Goal: Find specific page/section: Find specific page/section

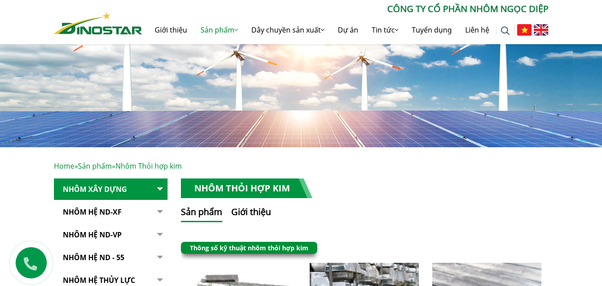
scroll to position [89, 0]
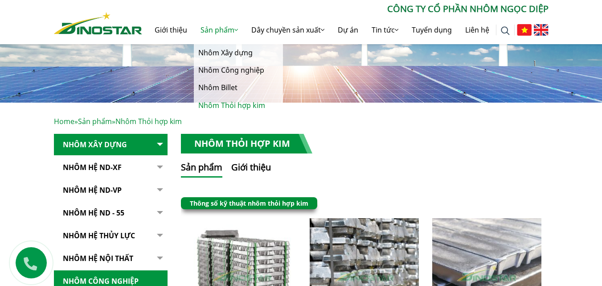
click at [212, 30] on link "Sản phẩm" at bounding box center [219, 30] width 51 height 29
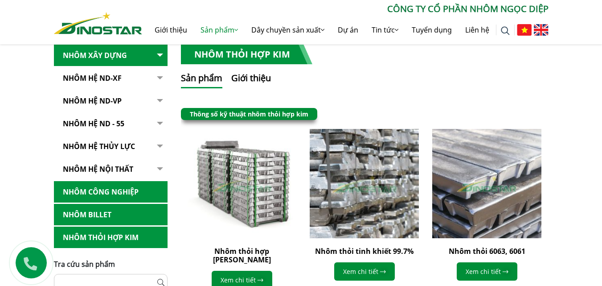
scroll to position [223, 0]
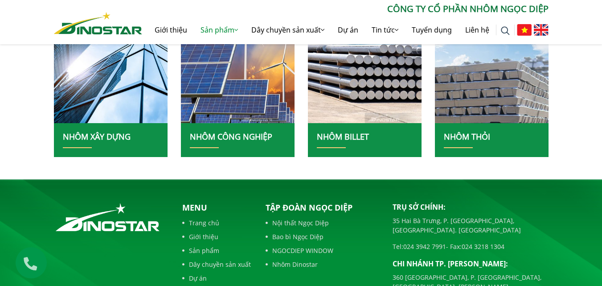
scroll to position [223, 0]
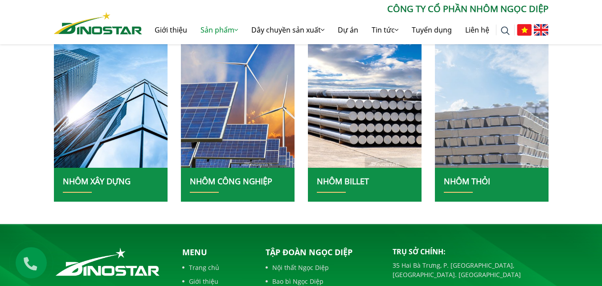
click at [484, 144] on img at bounding box center [492, 98] width 122 height 149
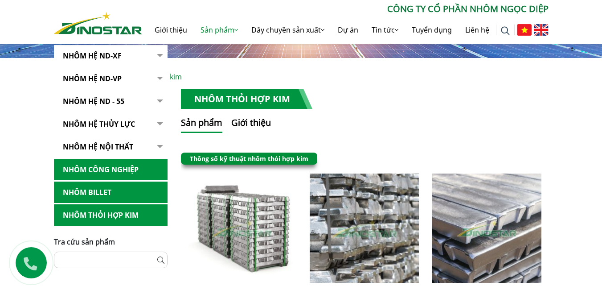
scroll to position [267, 0]
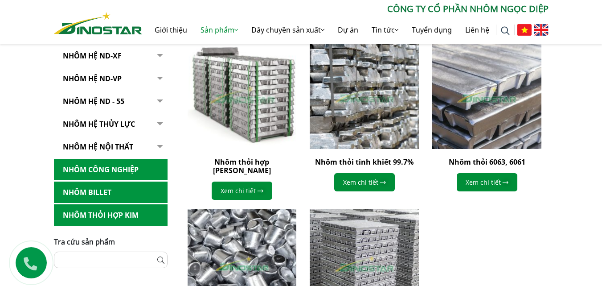
drag, startPoint x: 247, startPoint y: 103, endPoint x: 247, endPoint y: 107, distance: 4.5
click at [247, 103] on img at bounding box center [242, 94] width 120 height 120
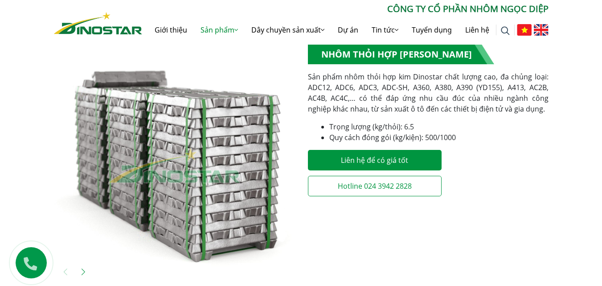
scroll to position [178, 0]
